Goal: Information Seeking & Learning: Learn about a topic

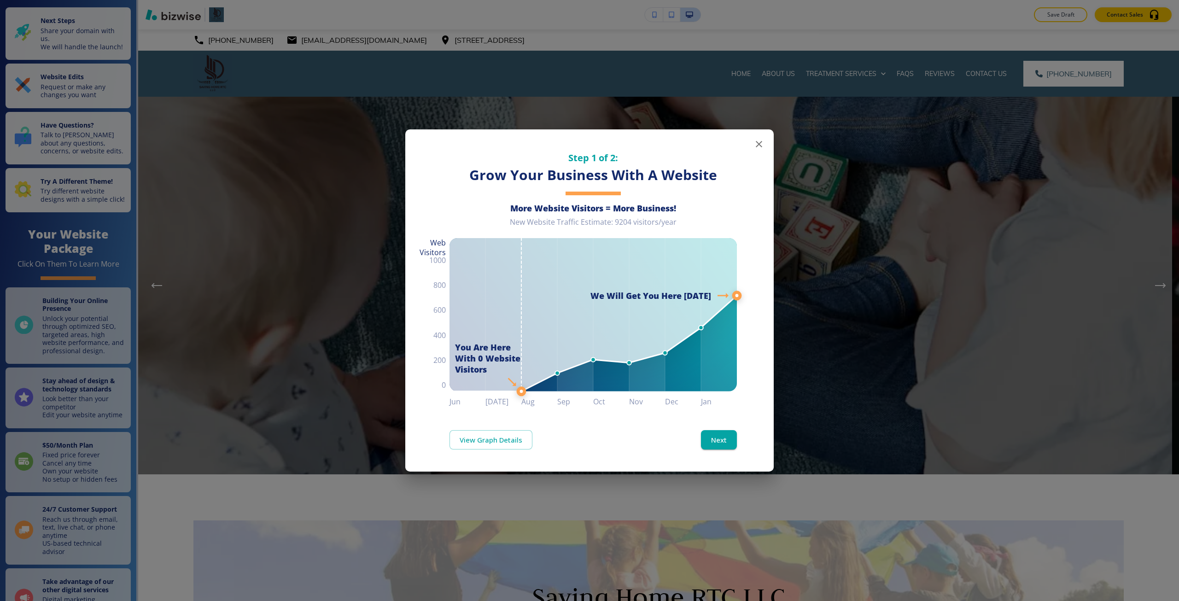
click at [280, 152] on div "Step 1 of 2: Grow Your Business With A Website More Website Visitors = More Bus…" at bounding box center [589, 300] width 1179 height 601
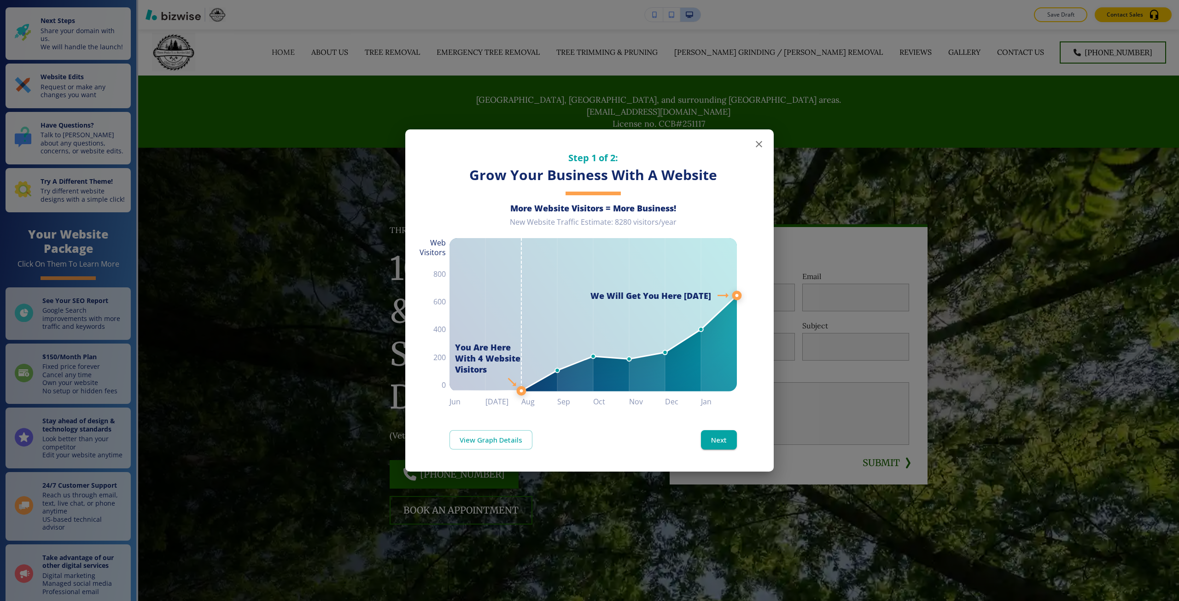
click at [1041, 192] on div "Step 1 of 2: Grow Your Business With A Website More Website Visitors = More Bus…" at bounding box center [589, 300] width 1179 height 601
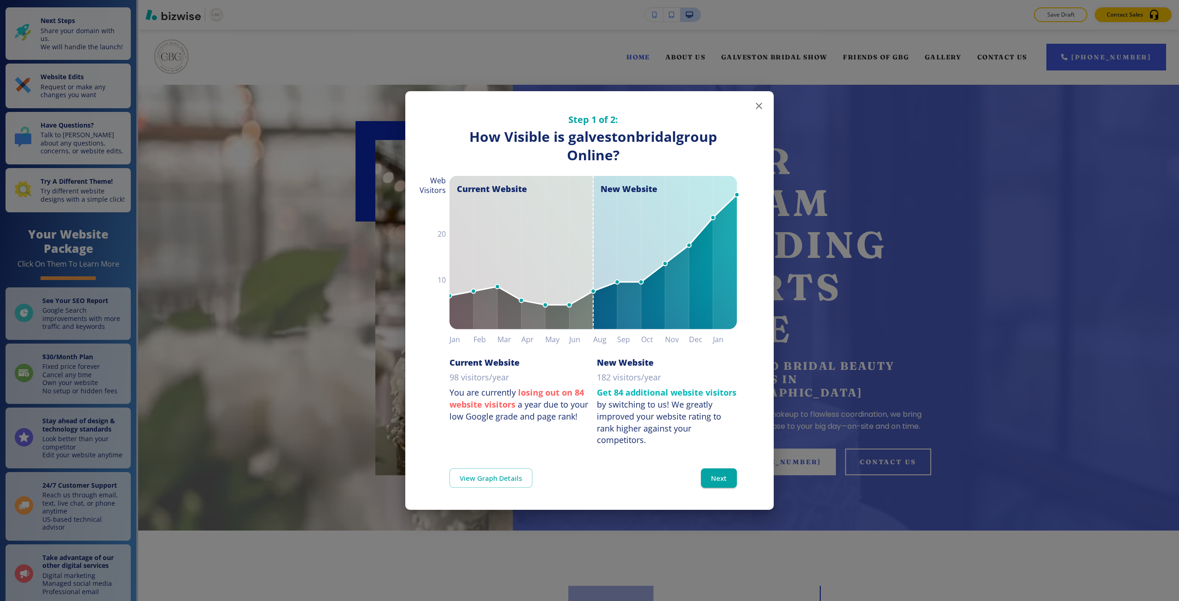
click at [1146, 393] on div "Step 1 of 2: How Visible are You Online? How Visible is galvestonbridalgroup On…" at bounding box center [589, 300] width 1179 height 601
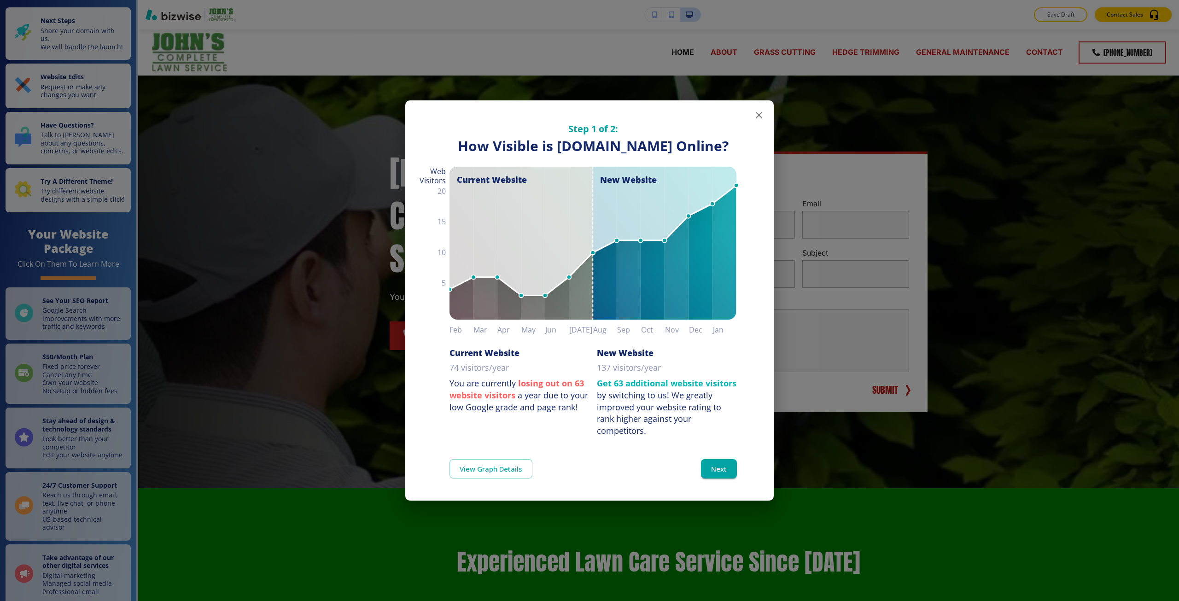
click at [100, 242] on div "Step 1 of 2: How Visible are You Online? How Visible is johnslawnservicebirming…" at bounding box center [589, 300] width 1179 height 601
click at [826, 165] on div "Step 1 of 2: How Visible are You Online? How Visible is johnslawnservicebirming…" at bounding box center [589, 300] width 1179 height 601
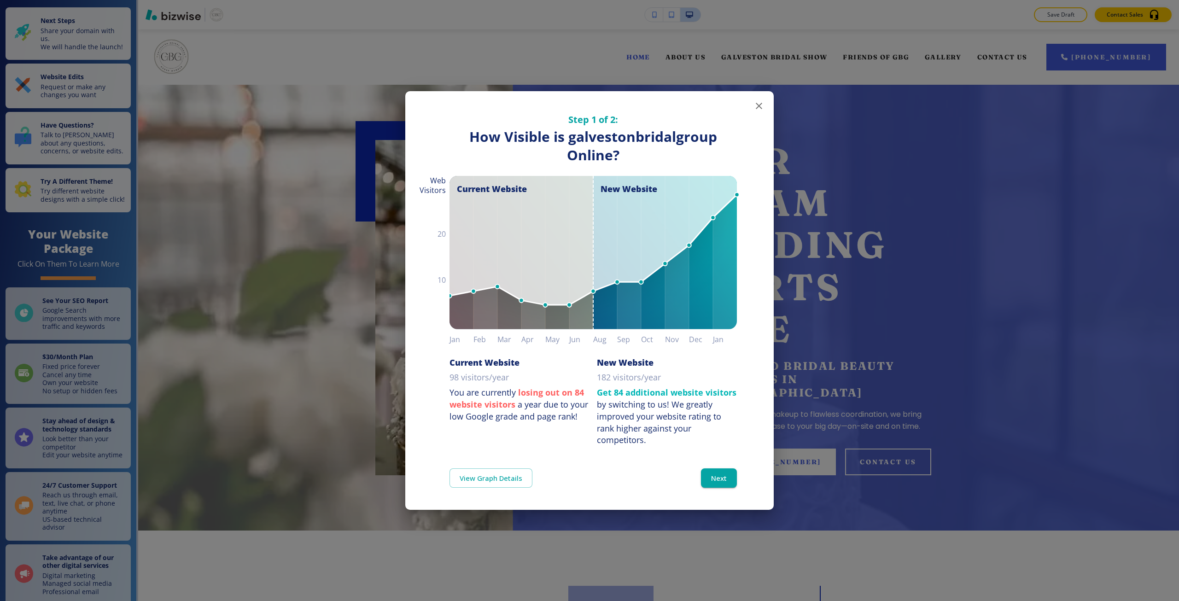
click at [393, 336] on div "Step 1 of 2: How Visible are You Online? How Visible is galvestonbridalgroup On…" at bounding box center [589, 300] width 1179 height 601
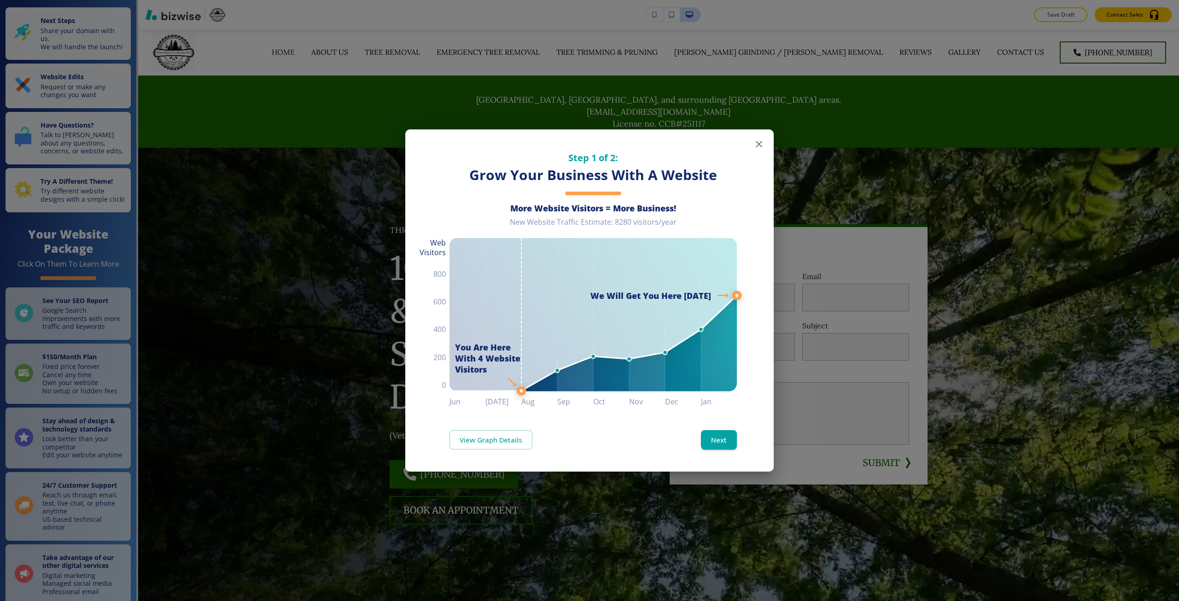
click at [367, 368] on div "Step 1 of 2: Grow Your Business With A Website More Website Visitors = More Bus…" at bounding box center [589, 300] width 1179 height 601
